Goal: Information Seeking & Learning: Find specific fact

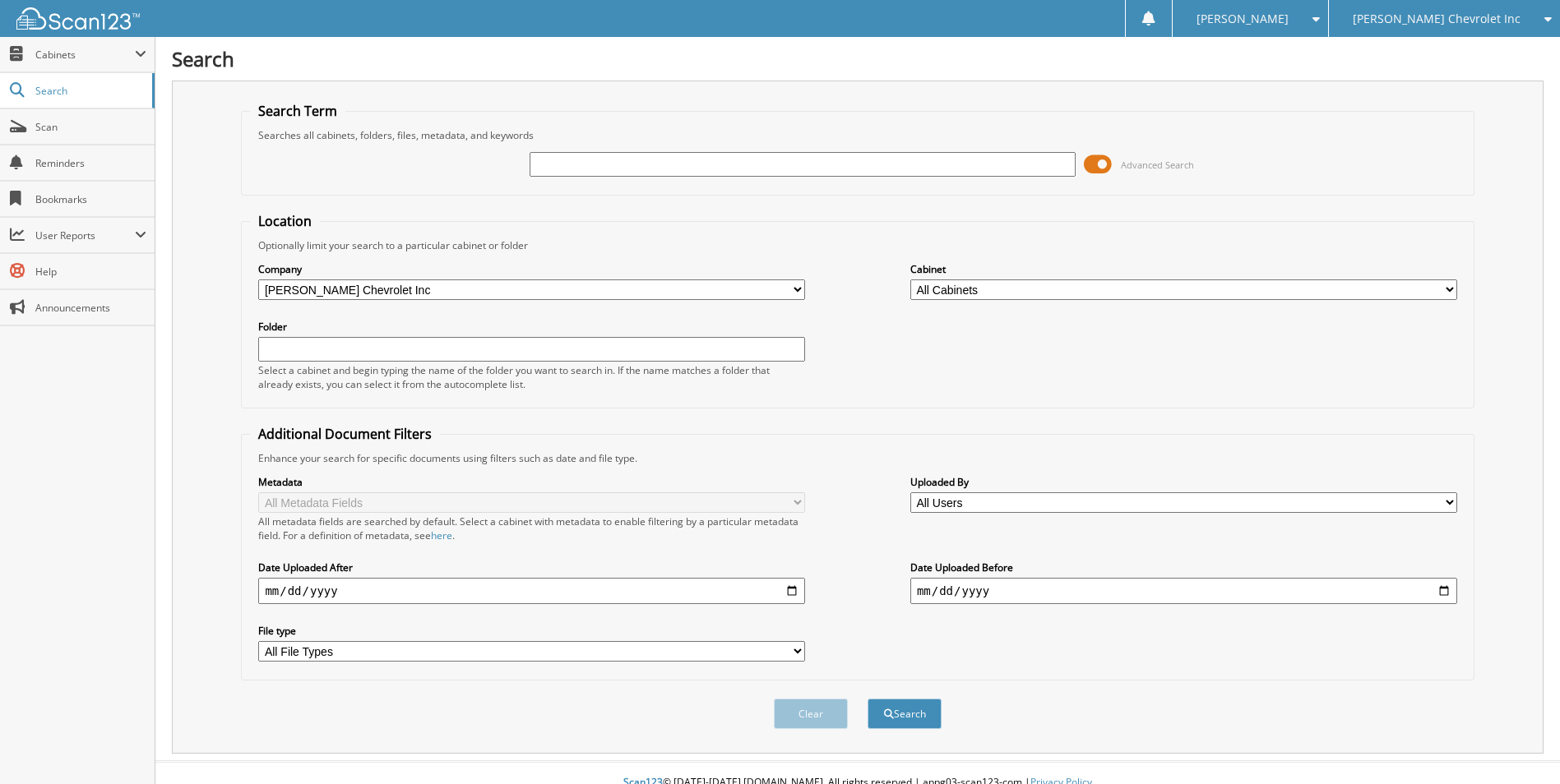
click at [630, 161] on input "text" at bounding box center [803, 165] width 547 height 25
type input "232651"
click at [868, 699] on button "Search" at bounding box center [905, 714] width 74 height 30
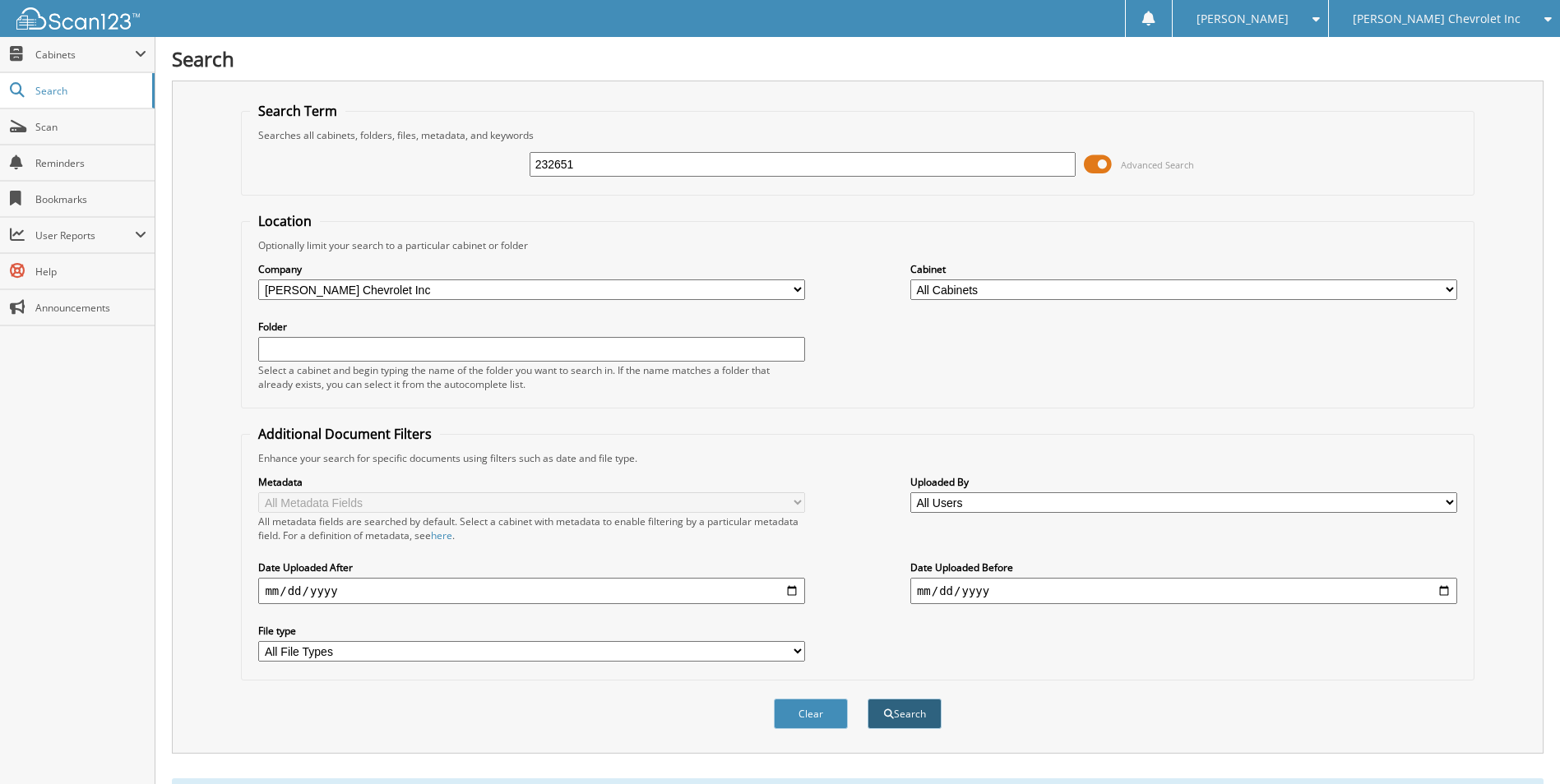
click at [909, 716] on button "Search" at bounding box center [905, 714] width 74 height 30
click at [584, 164] on input "232651" at bounding box center [803, 165] width 547 height 25
type input "2"
click at [783, 225] on fieldset "Location Optionally limit your search to a particular cabinet or folder Company…" at bounding box center [857, 310] width 1233 height 197
click at [800, 287] on select "All Companies in [PERSON_NAME] Auto Group Hyundai of [PERSON_NAME] Chevrolet In…" at bounding box center [531, 289] width 547 height 20
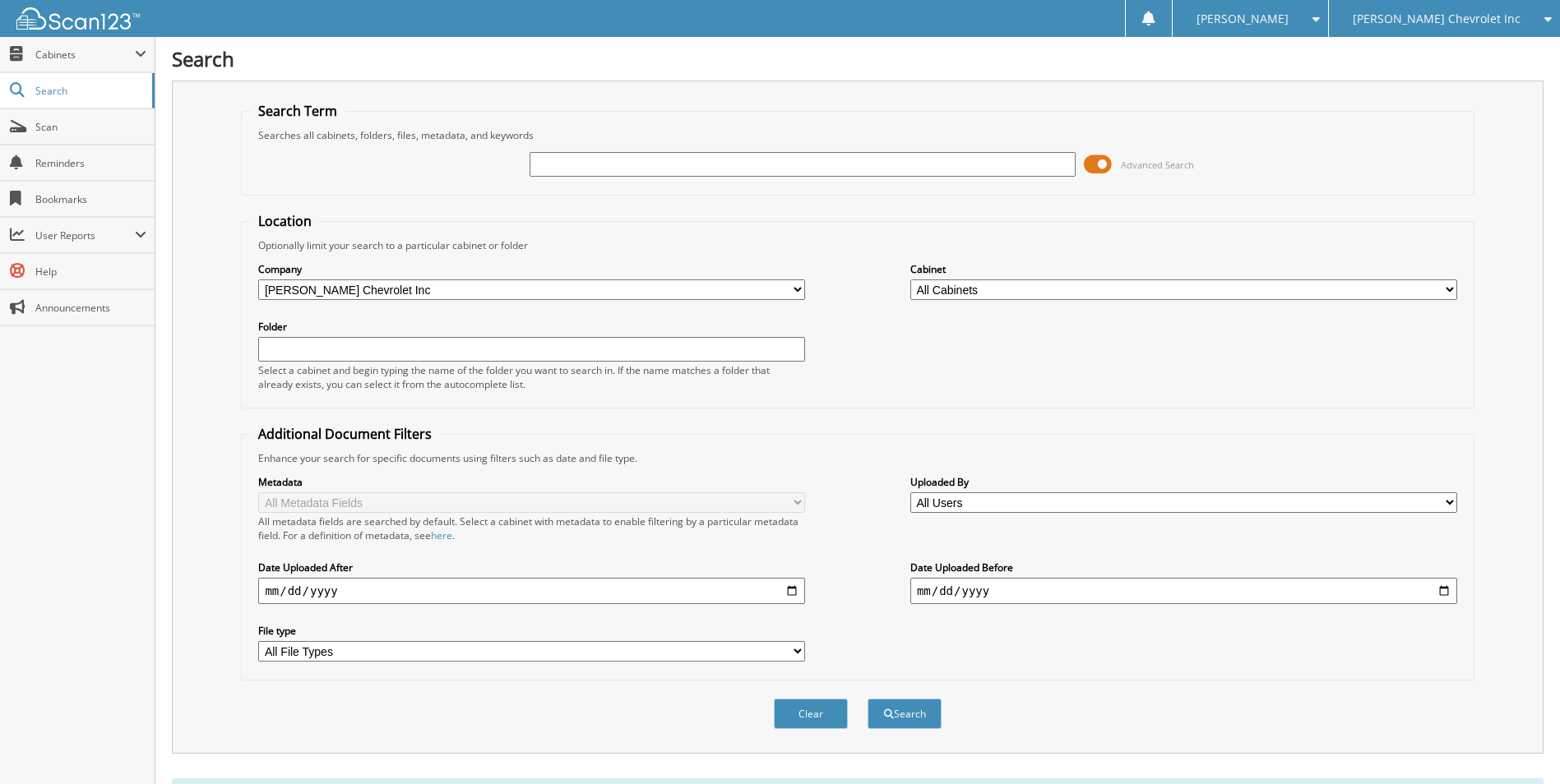
select select
click at [258, 279] on select "All Companies in [PERSON_NAME] Auto Group Hyundai of [PERSON_NAME] Chevrolet In…" at bounding box center [531, 289] width 547 height 20
click at [295, 352] on input "text" at bounding box center [531, 349] width 547 height 25
type input "232651"
click at [868, 699] on button "Search" at bounding box center [905, 714] width 74 height 30
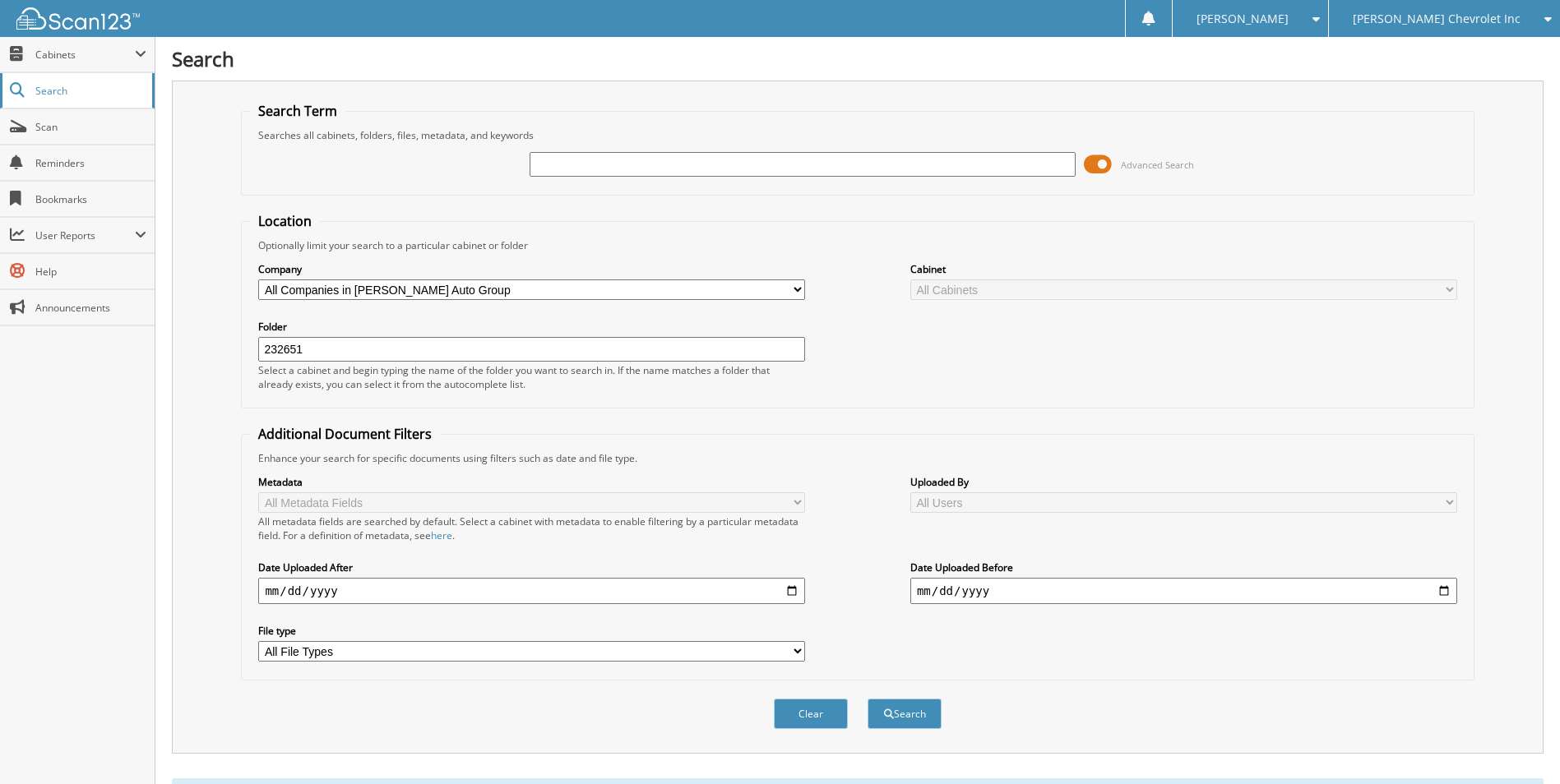
click at [54, 87] on span "Search" at bounding box center [90, 91] width 108 height 14
click at [81, 48] on span "Cabinets" at bounding box center [85, 55] width 99 height 14
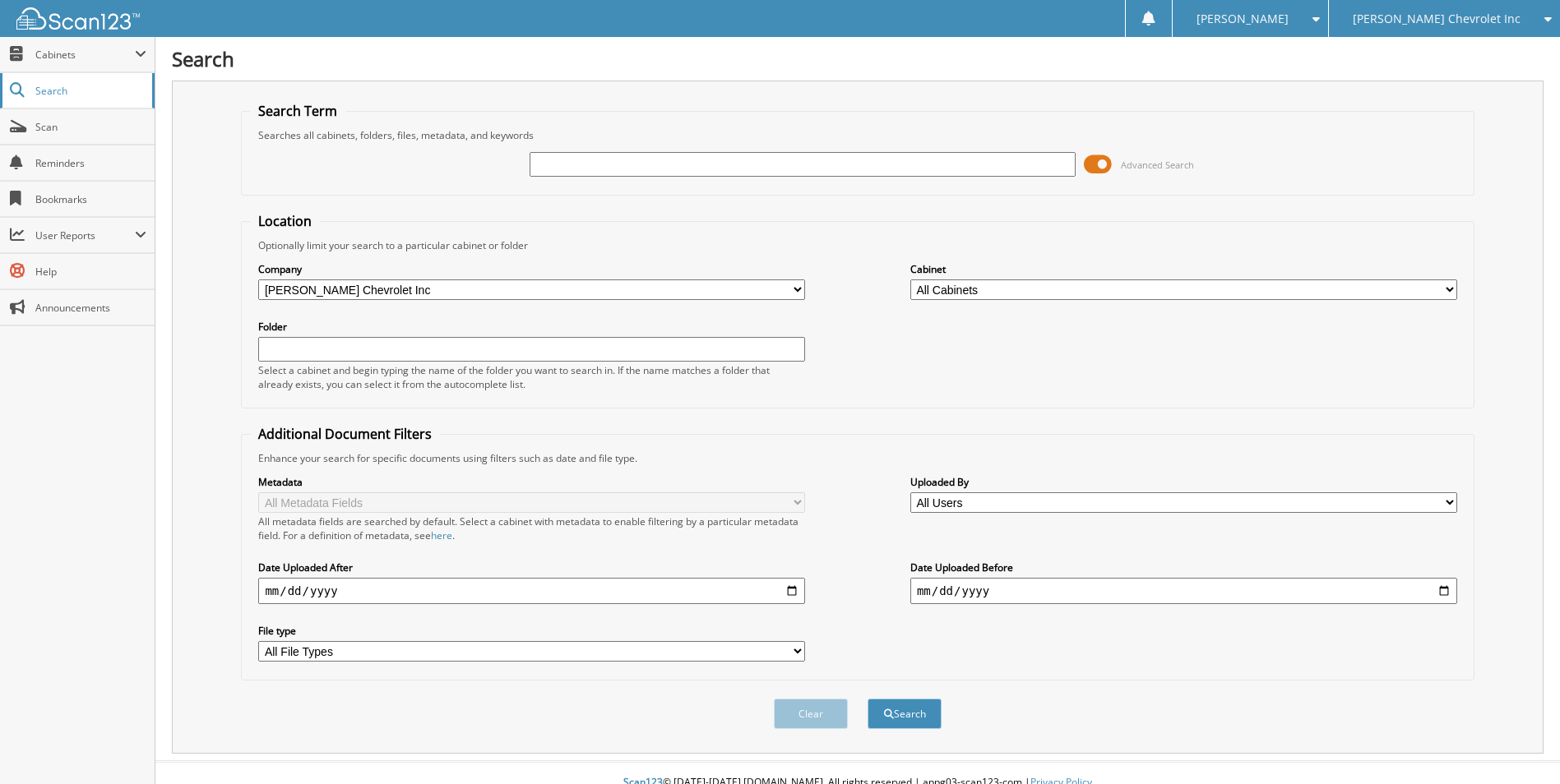
click at [70, 80] on link "Search" at bounding box center [77, 91] width 154 height 35
click at [547, 164] on input "text" at bounding box center [803, 165] width 547 height 25
type input "232651"
click at [1104, 161] on span at bounding box center [1098, 165] width 28 height 25
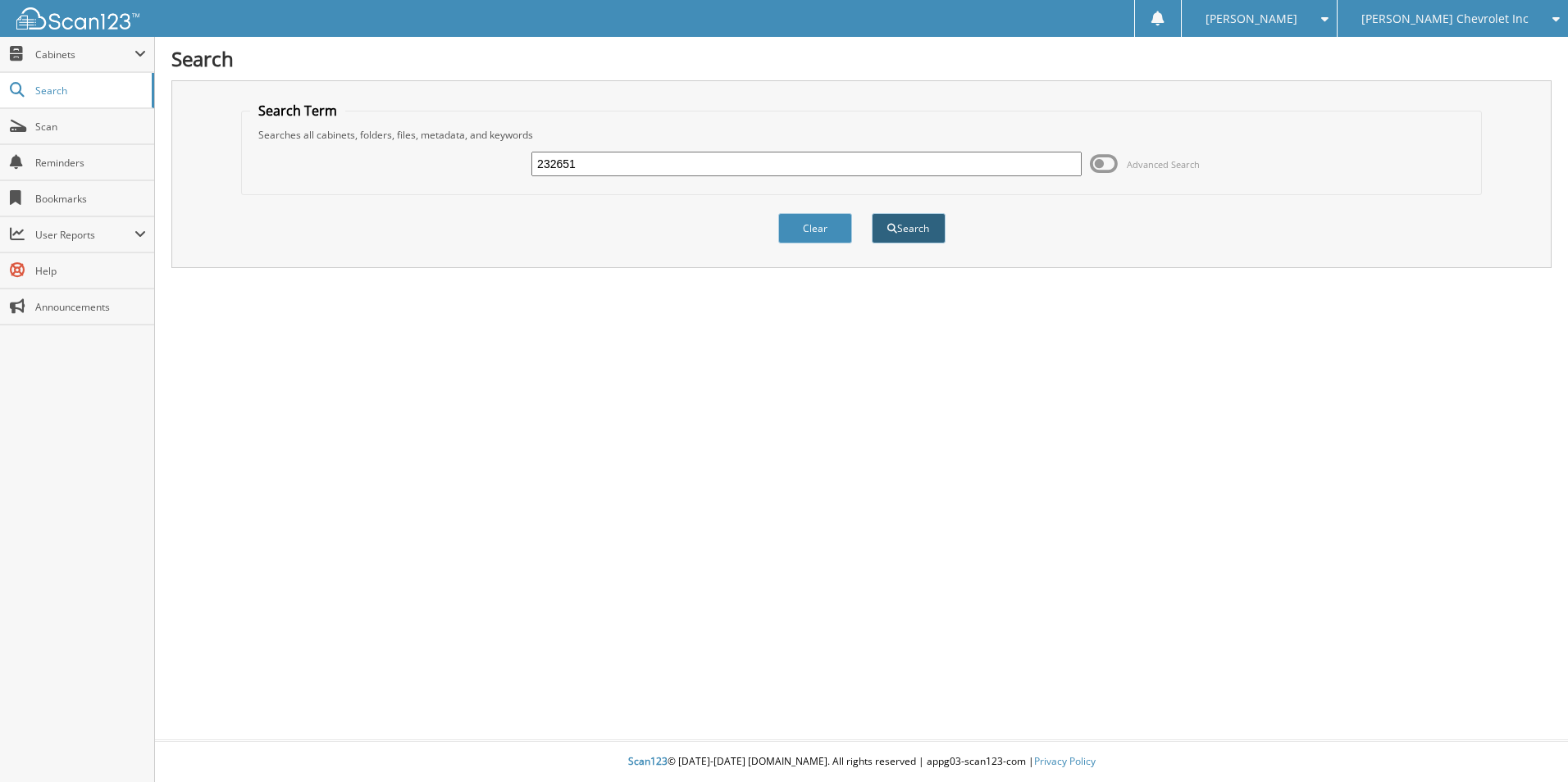
click at [938, 232] on button "Search" at bounding box center [909, 228] width 74 height 30
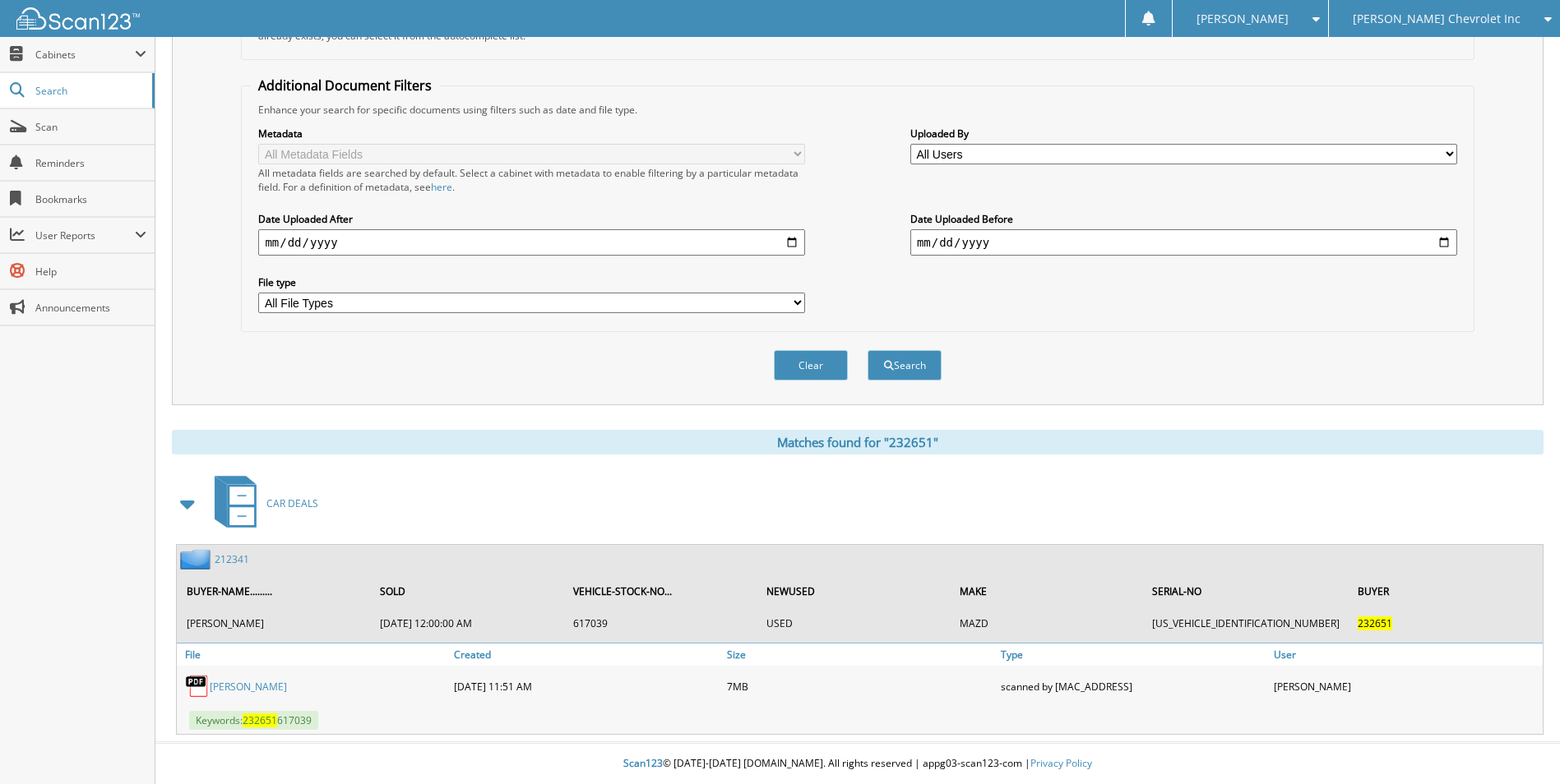
scroll to position [349, 0]
click at [224, 689] on link "ANDREW WIETECHA" at bounding box center [248, 687] width 77 height 14
click at [1134, 71] on div "Location Optionally limit your search to a particular cabinet or folder Company…" at bounding box center [857, 97] width 1233 height 469
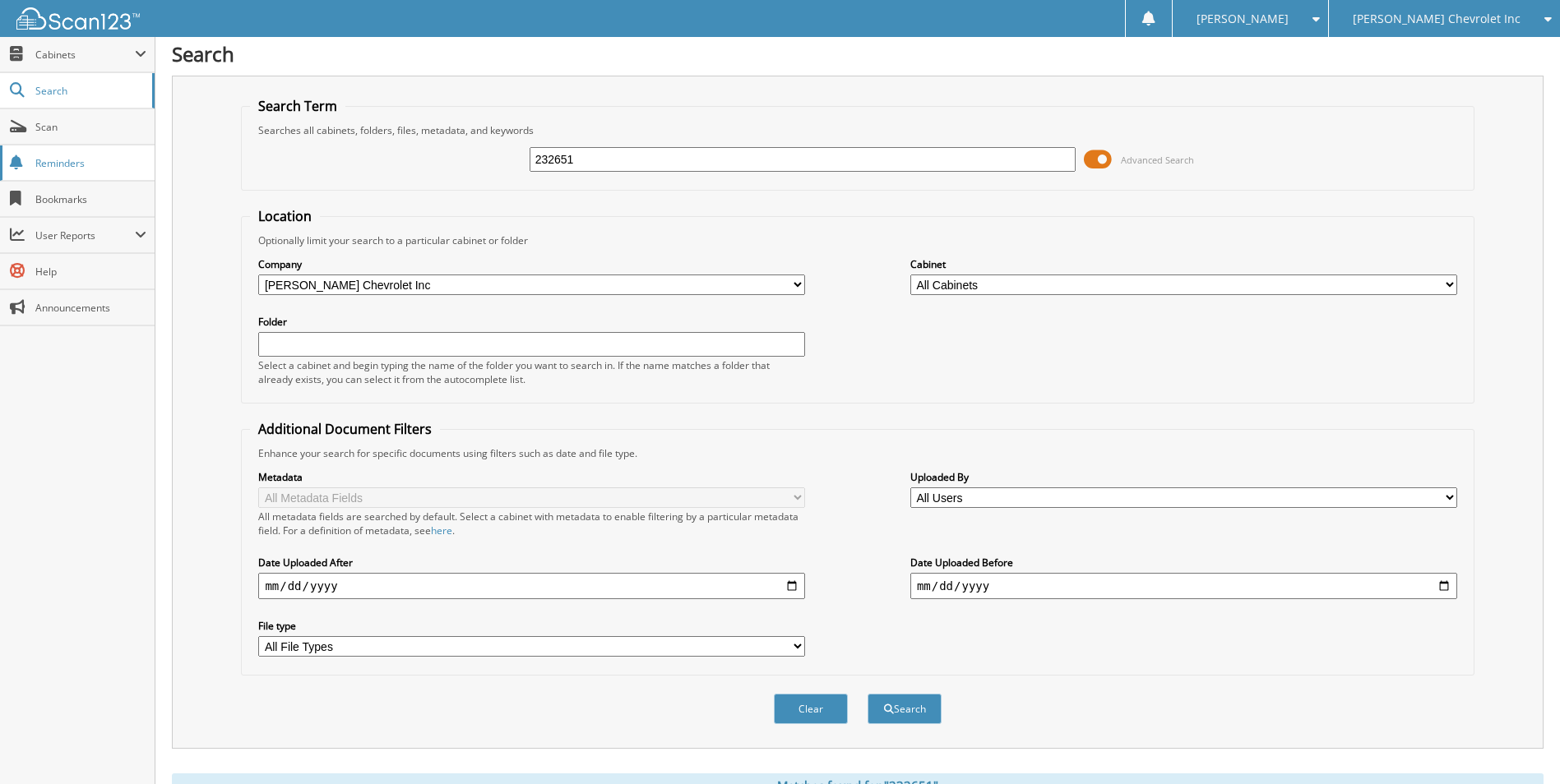
scroll to position [0, 0]
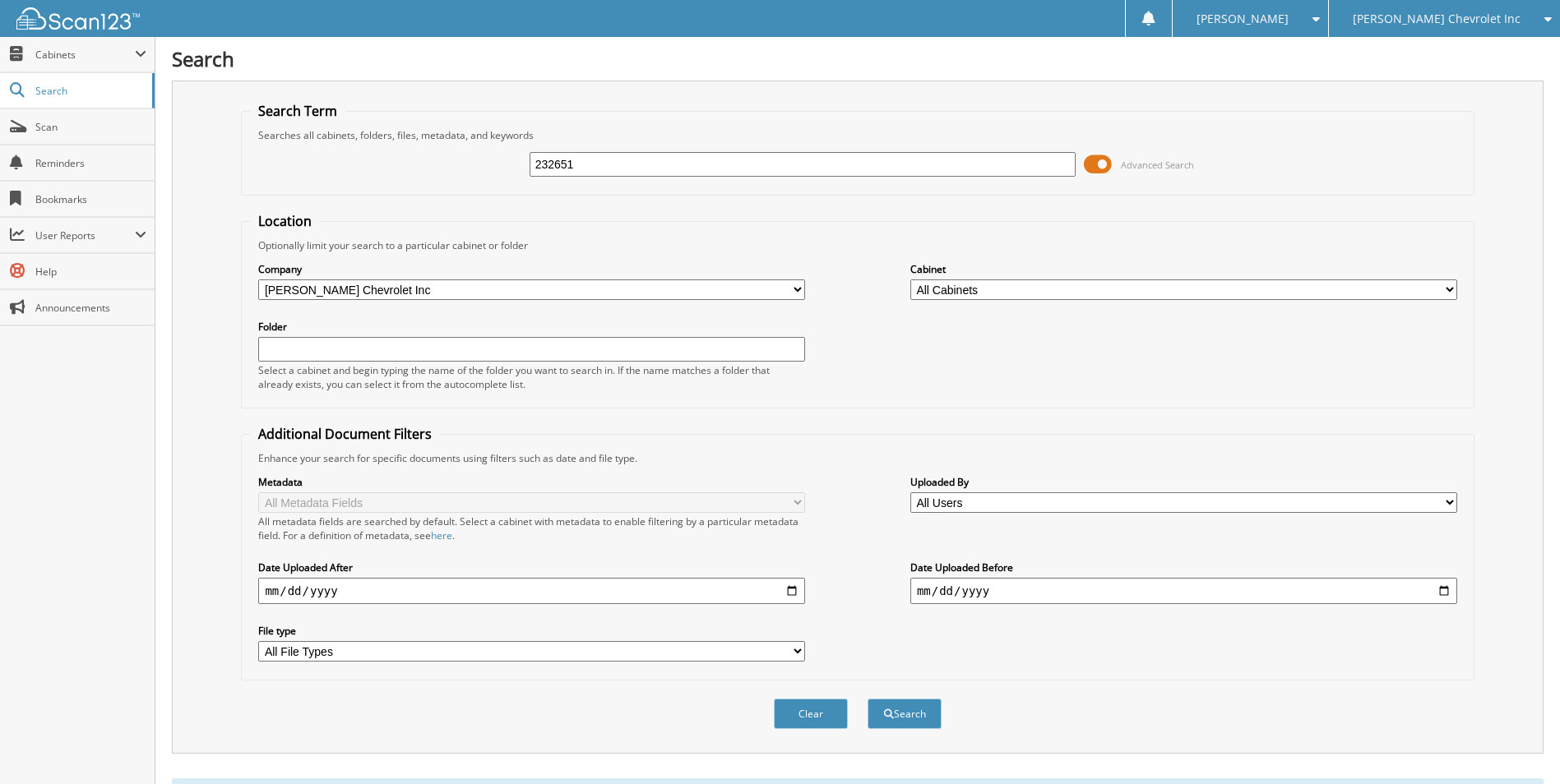
click at [74, 16] on img at bounding box center [78, 18] width 123 height 22
click at [59, 52] on span "Cabinets" at bounding box center [85, 55] width 99 height 14
click at [61, 94] on span "This Company" at bounding box center [86, 90] width 121 height 15
click at [26, 119] on span "All Companies" at bounding box center [86, 126] width 121 height 15
click at [14, 49] on span at bounding box center [18, 54] width 16 height 15
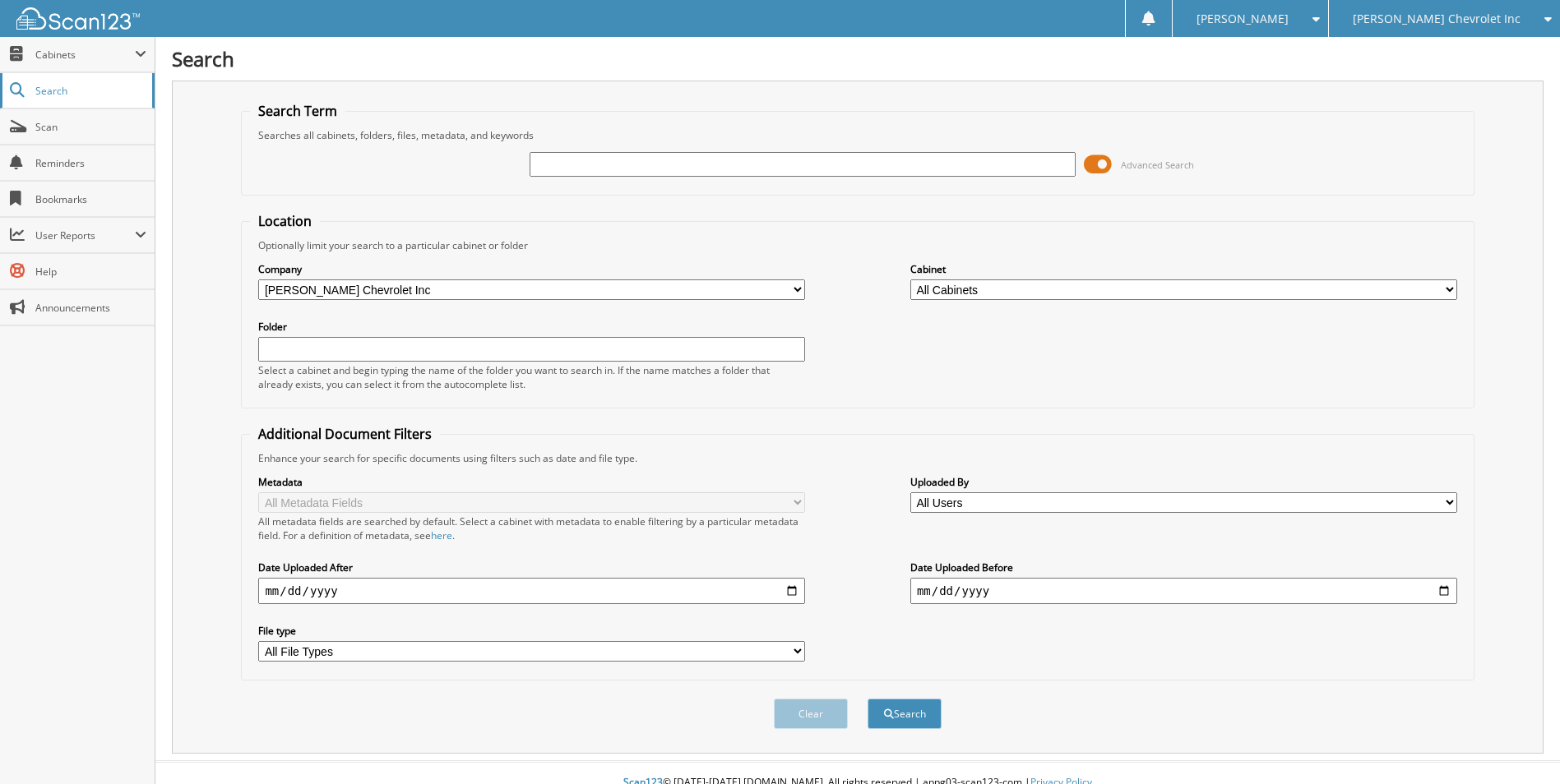
click at [65, 90] on span "Search" at bounding box center [90, 91] width 108 height 14
click at [76, 53] on span "Cabinets" at bounding box center [85, 55] width 99 height 14
click at [66, 83] on span "This Company" at bounding box center [86, 90] width 121 height 15
click at [90, 53] on span "Cabinets" at bounding box center [85, 55] width 99 height 14
click at [57, 48] on span "Cabinets" at bounding box center [85, 55] width 99 height 14
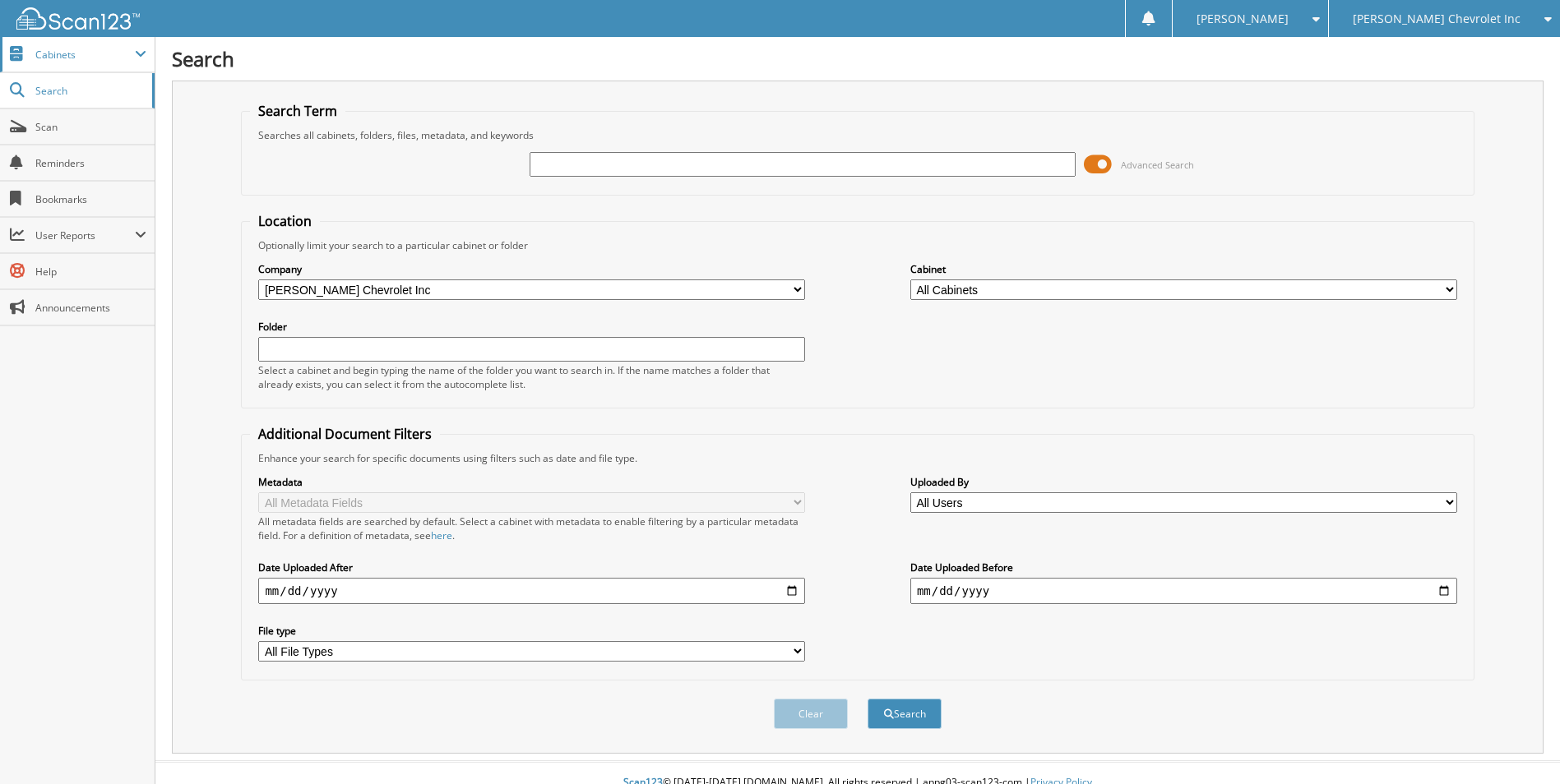
click at [72, 55] on span "Cabinets" at bounding box center [85, 55] width 99 height 14
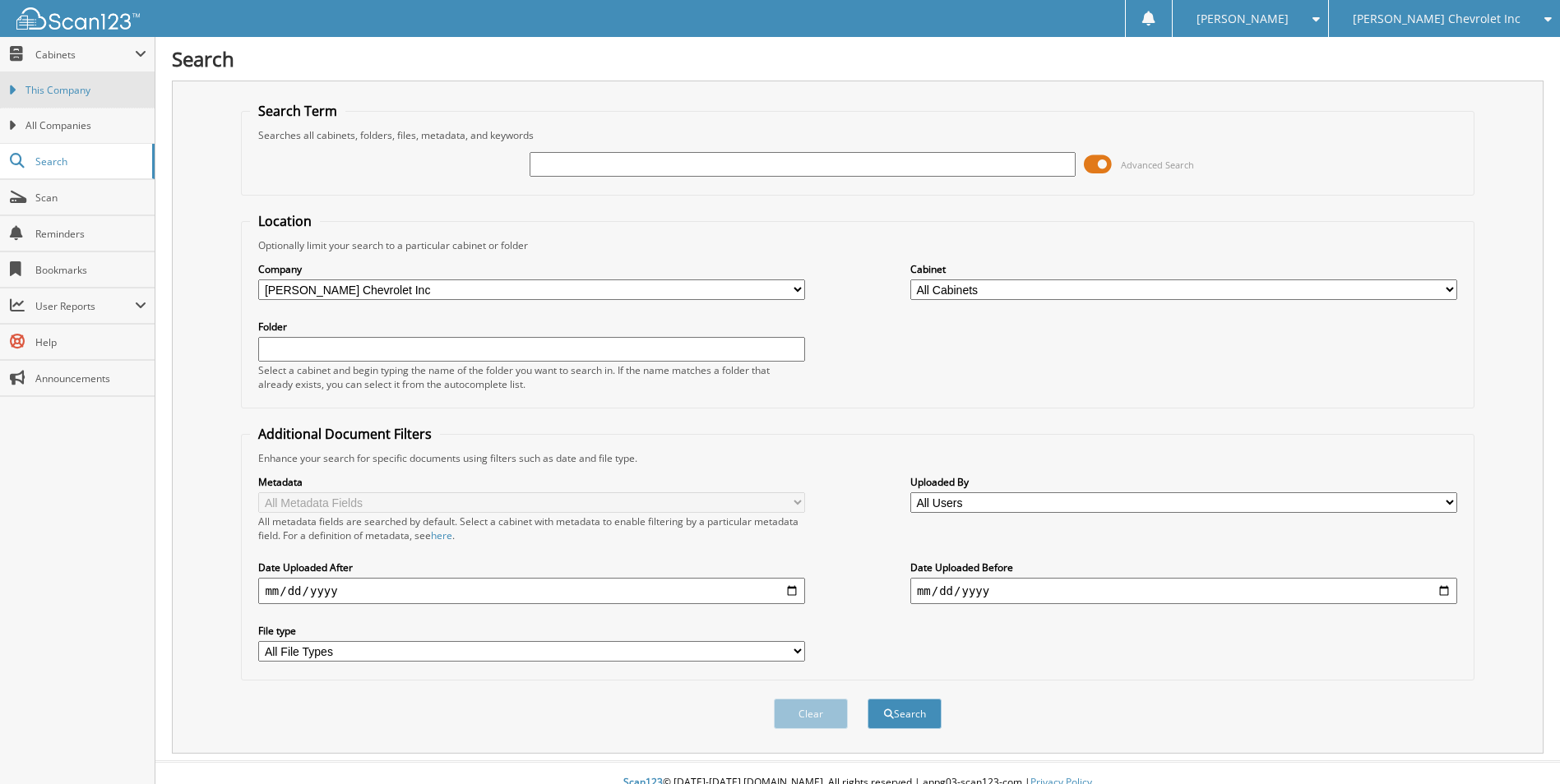
click at [28, 93] on span "This Company" at bounding box center [86, 90] width 121 height 15
